Goal: Task Accomplishment & Management: Use online tool/utility

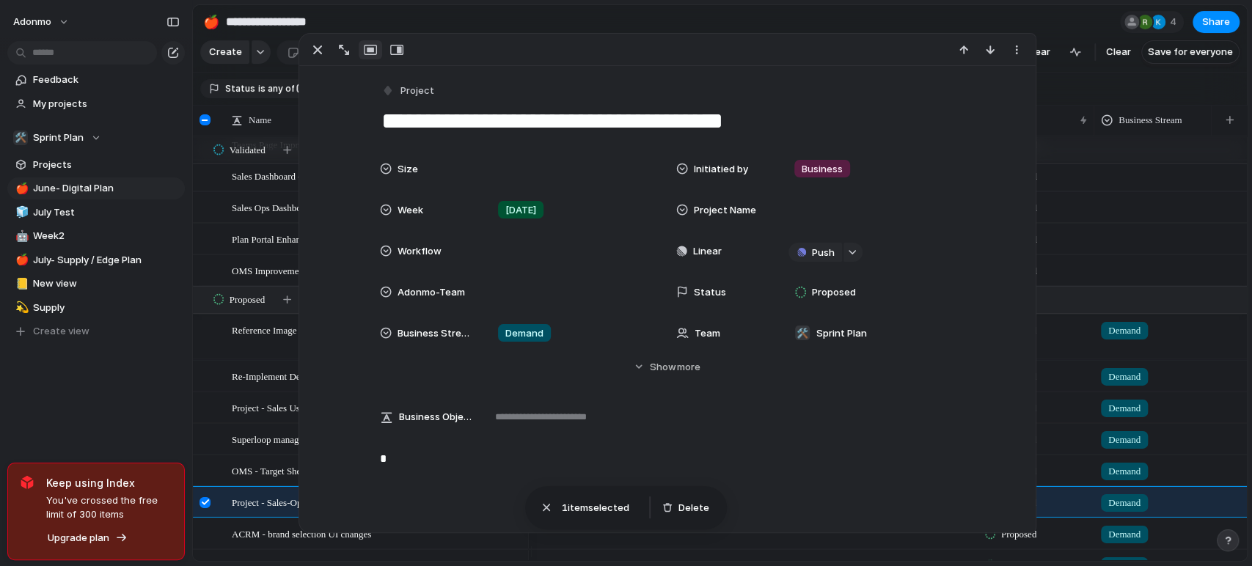
scroll to position [164, 0]
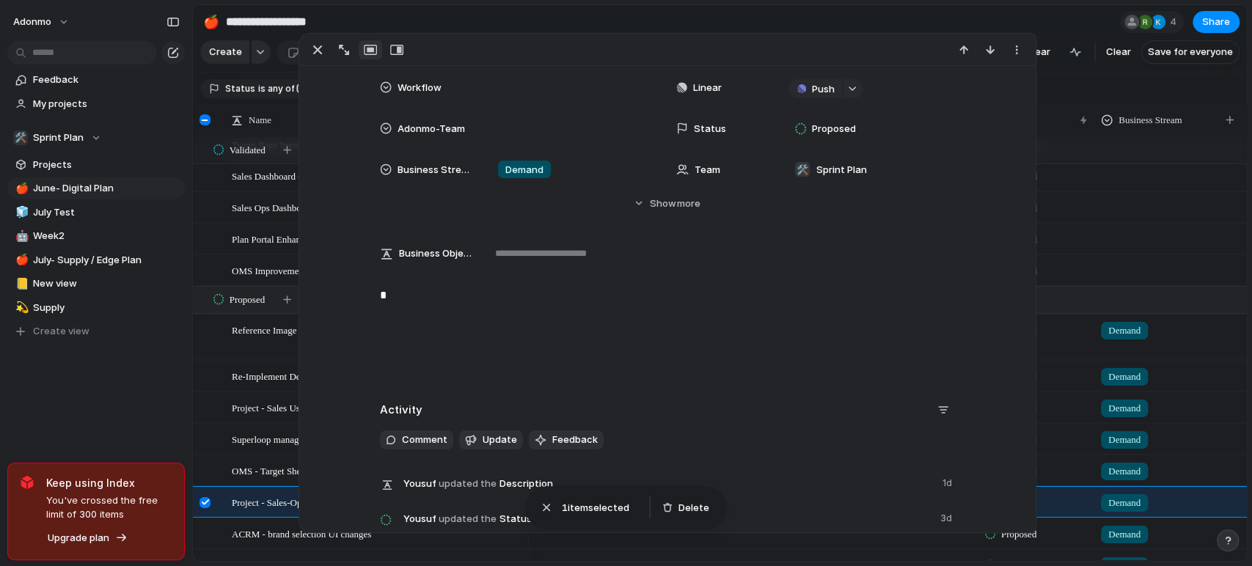
click at [311, 41] on div "button" at bounding box center [318, 50] width 18 height 18
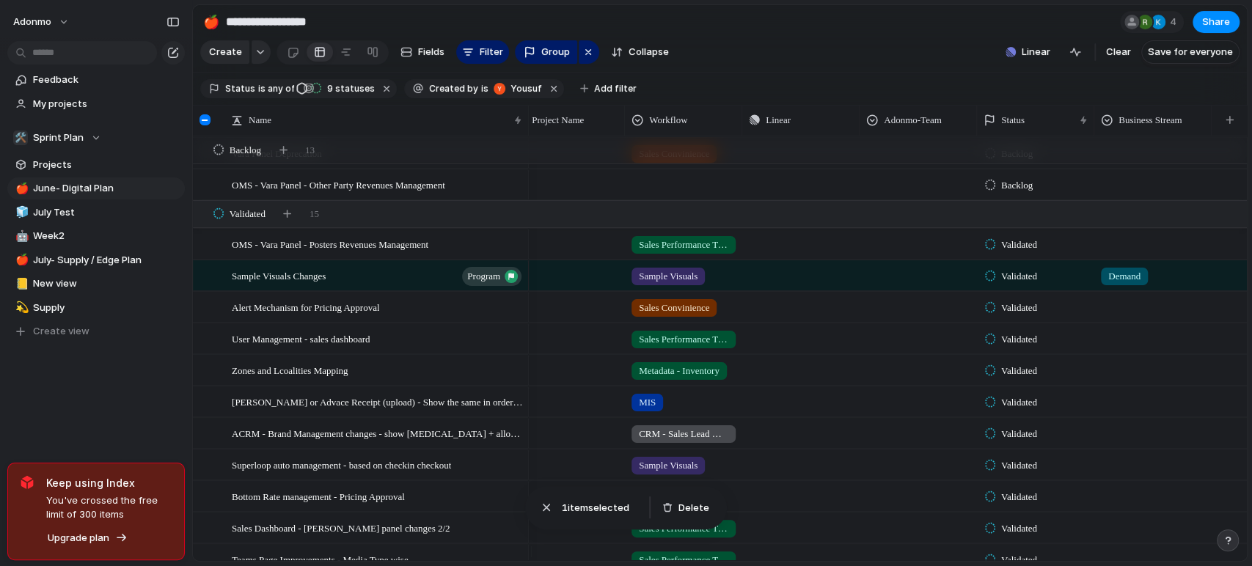
scroll to position [356, 0]
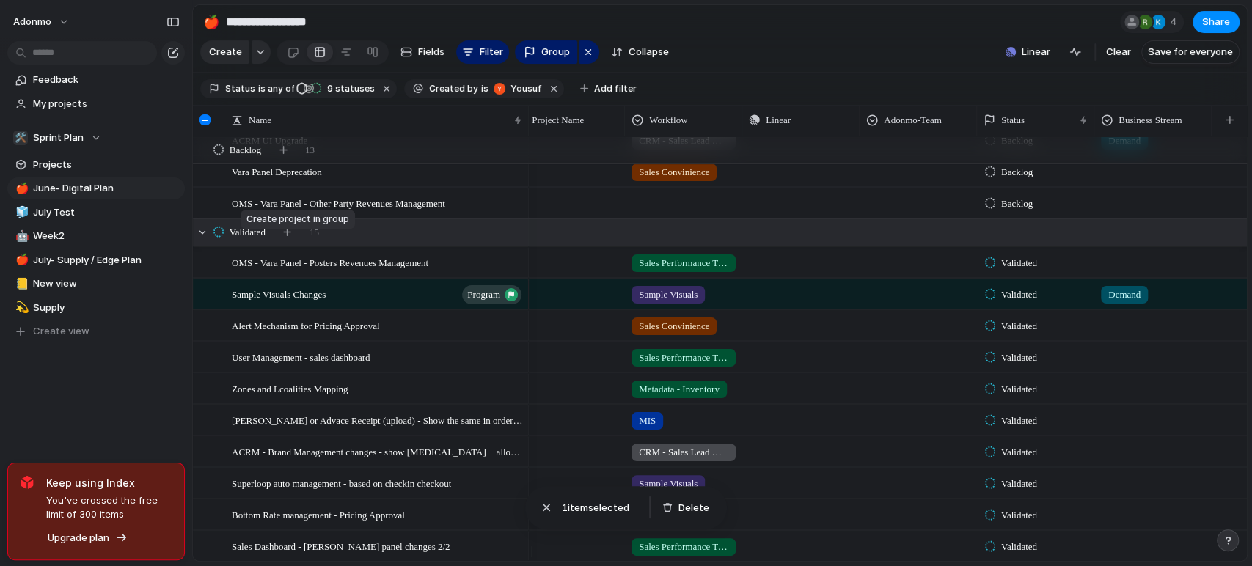
click at [285, 237] on button "button" at bounding box center [287, 232] width 21 height 21
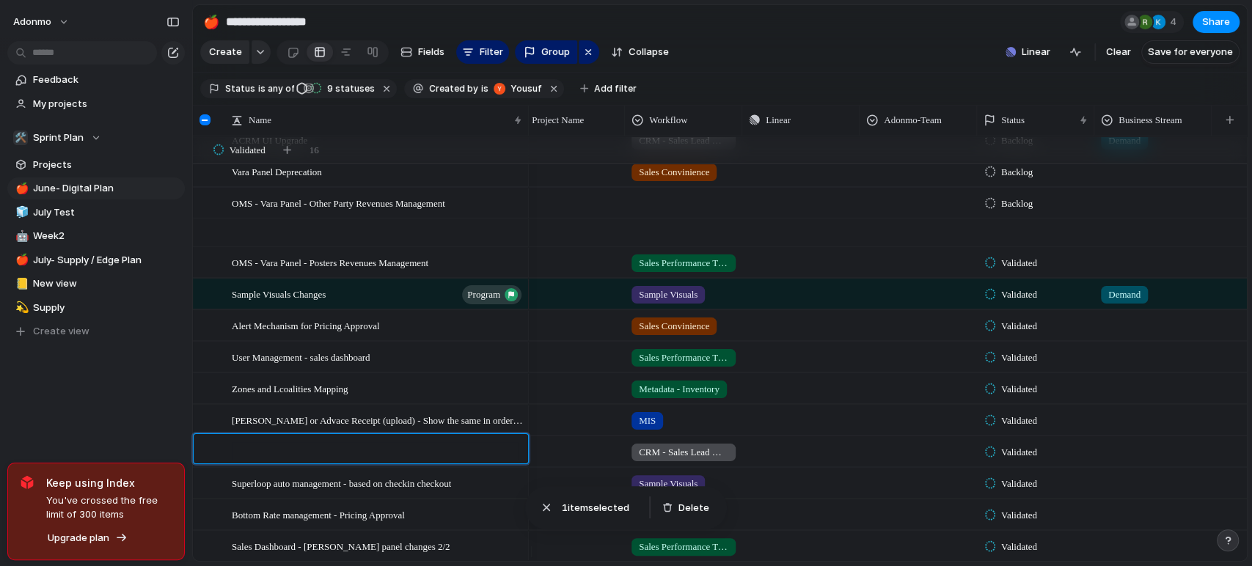
scroll to position [557, 0]
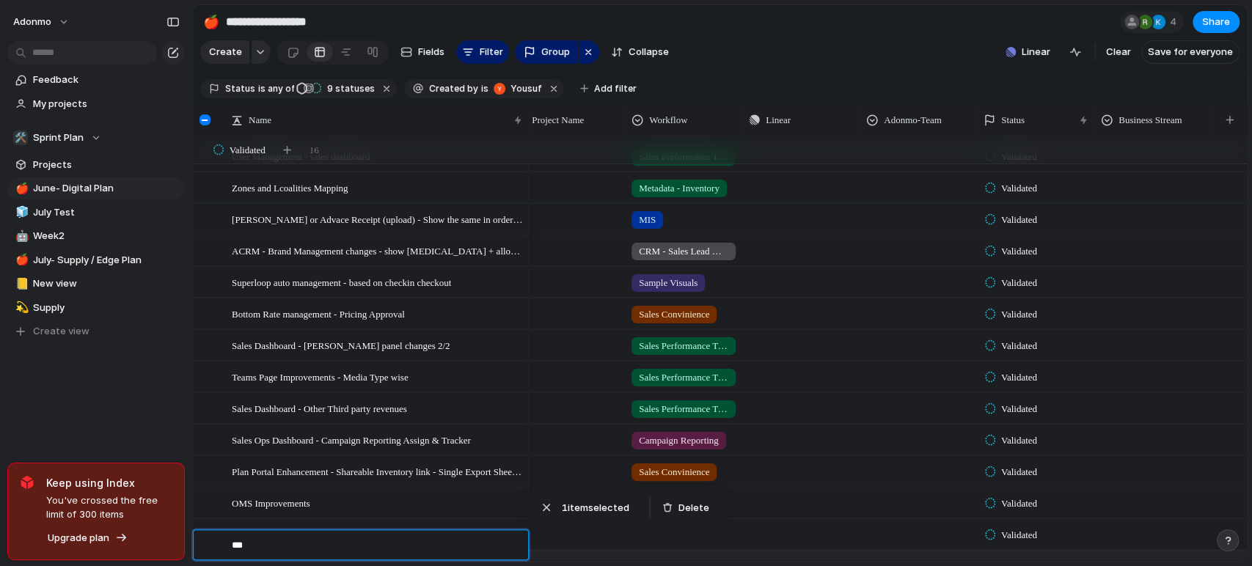
type textarea "***"
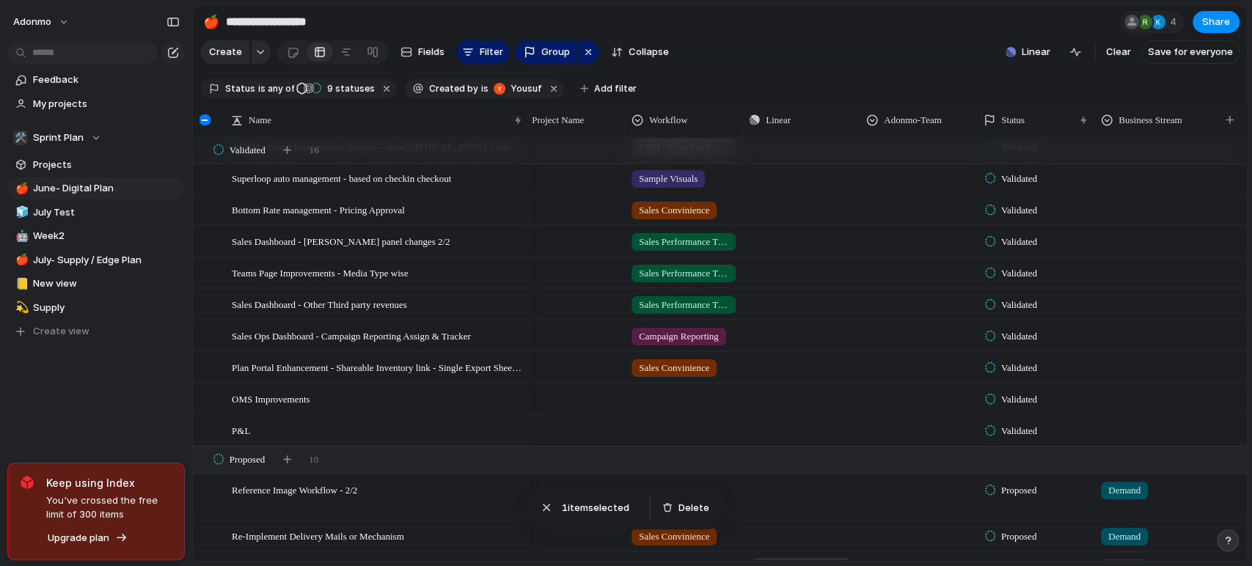
click at [241, 439] on span "P&L" at bounding box center [241, 430] width 18 height 17
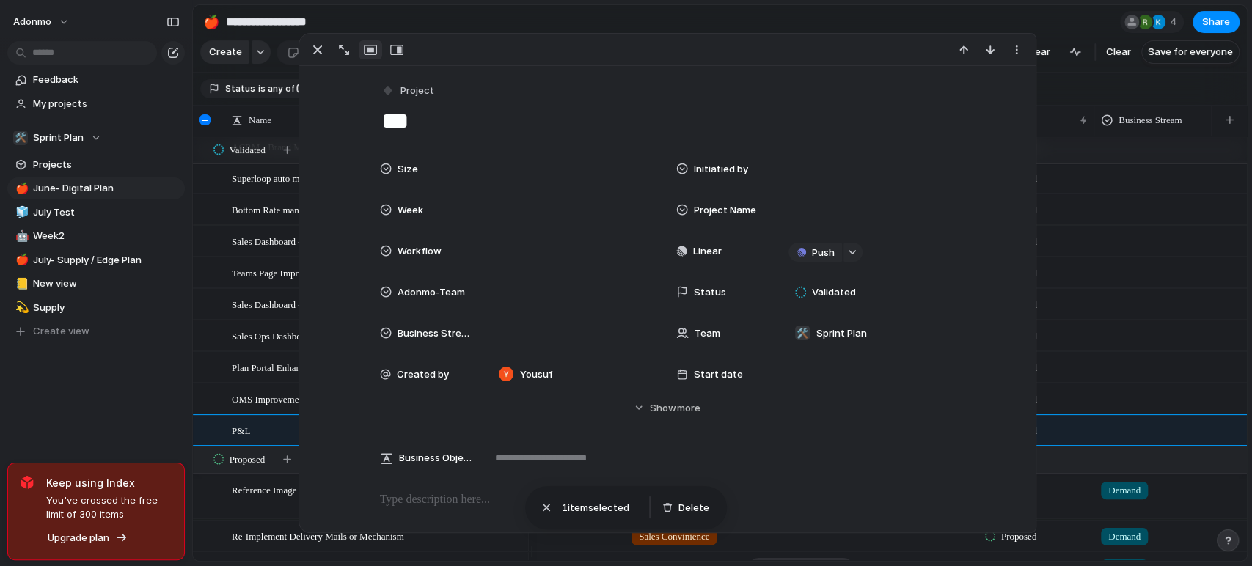
scroll to position [124, 0]
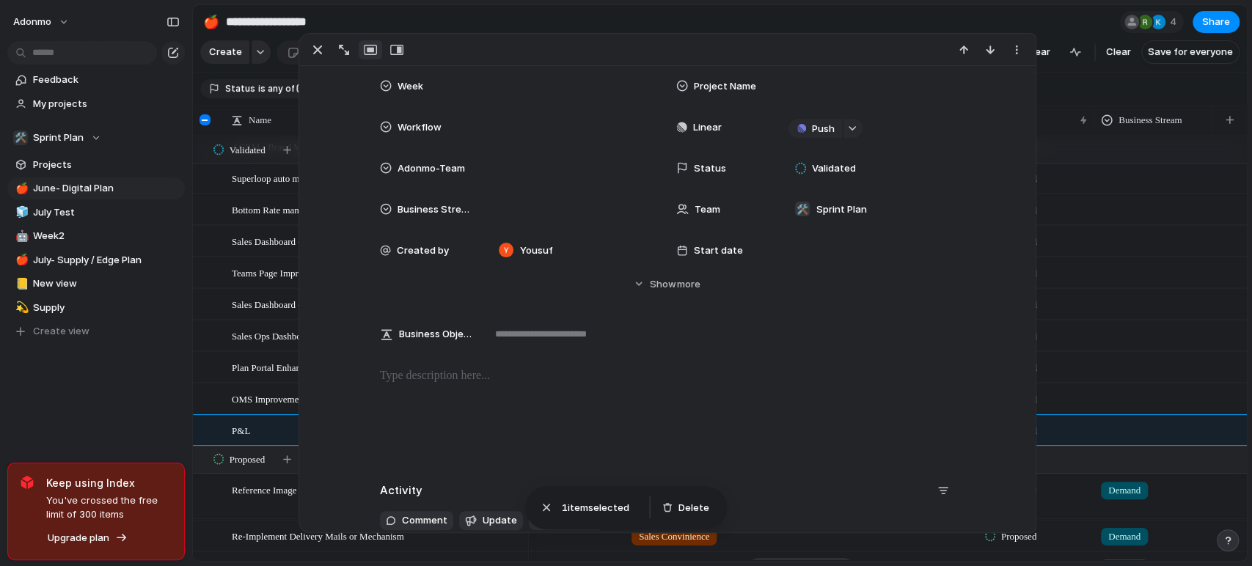
click at [488, 406] on div at bounding box center [667, 414] width 701 height 94
click at [154, 409] on div "Feedback My projects 🛠️ Sprint Plan Projects 🍎 June- Digital Plan 🧊 July Test 🤖…" at bounding box center [96, 230] width 192 height 461
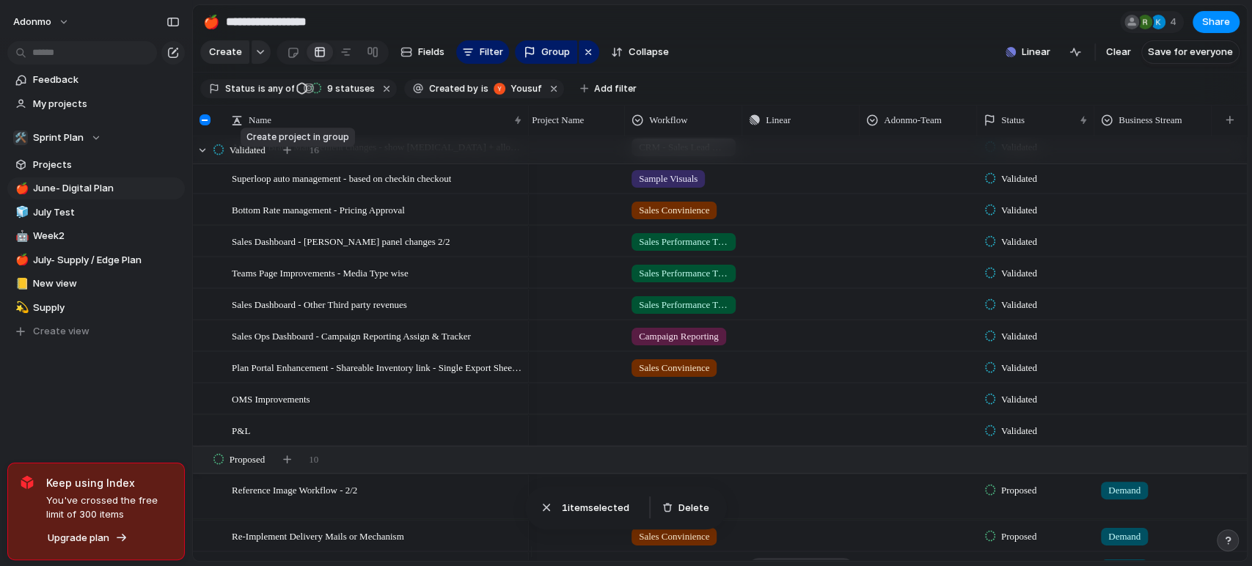
click at [291, 154] on div "button" at bounding box center [287, 150] width 8 height 8
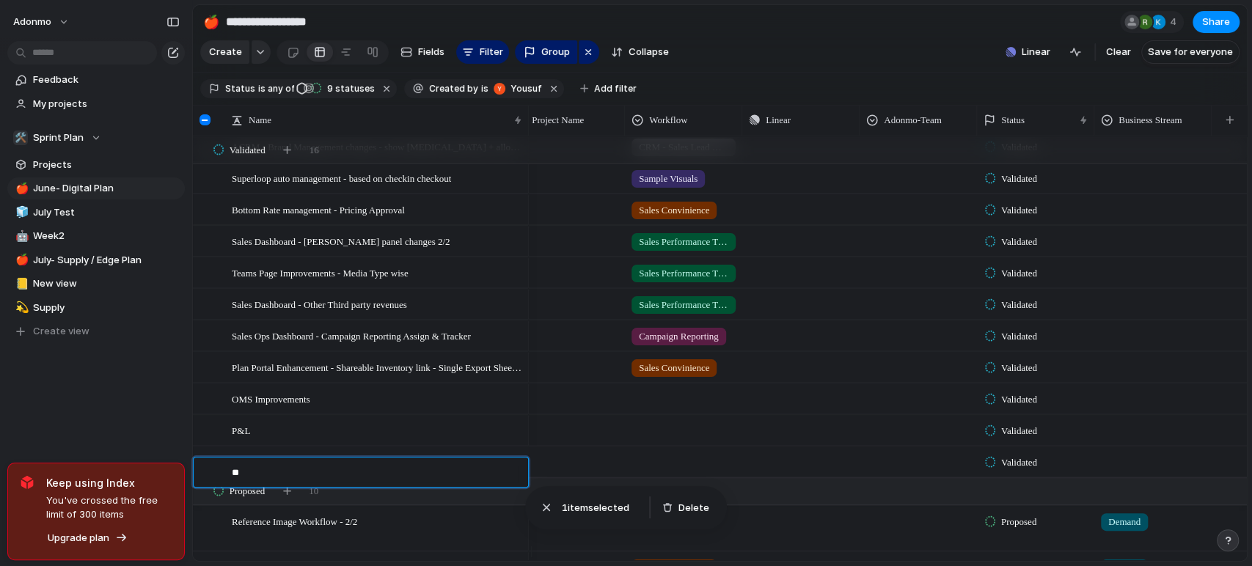
type textarea "*"
type textarea "**********"
